Goal: Check status: Check status

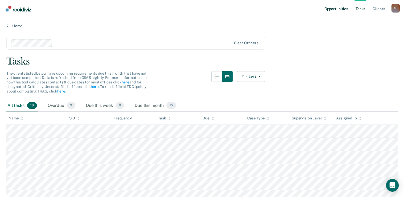
click at [328, 9] on link "Opportunities" at bounding box center [336, 8] width 26 height 17
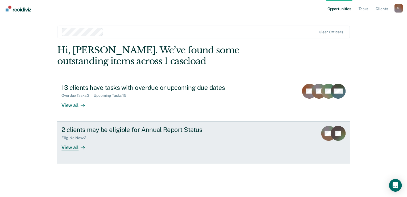
click at [127, 139] on div "Eligible Now : 2" at bounding box center [154, 136] width 187 height 7
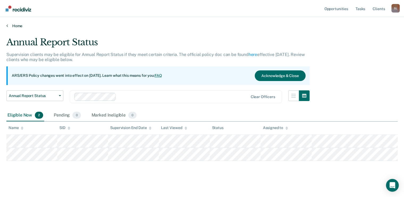
click at [17, 26] on link "Home" at bounding box center [201, 25] width 391 height 5
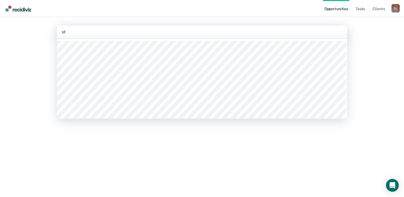
type input "ste"
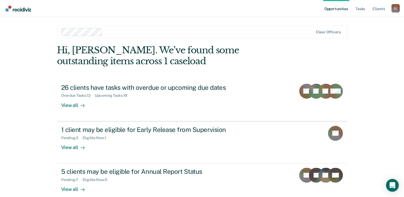
scroll to position [8, 0]
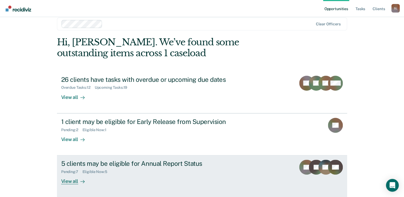
click at [155, 170] on div "Pending : 7 Eligible Now : 5" at bounding box center [154, 170] width 187 height 7
